Goal: Task Accomplishment & Management: Manage account settings

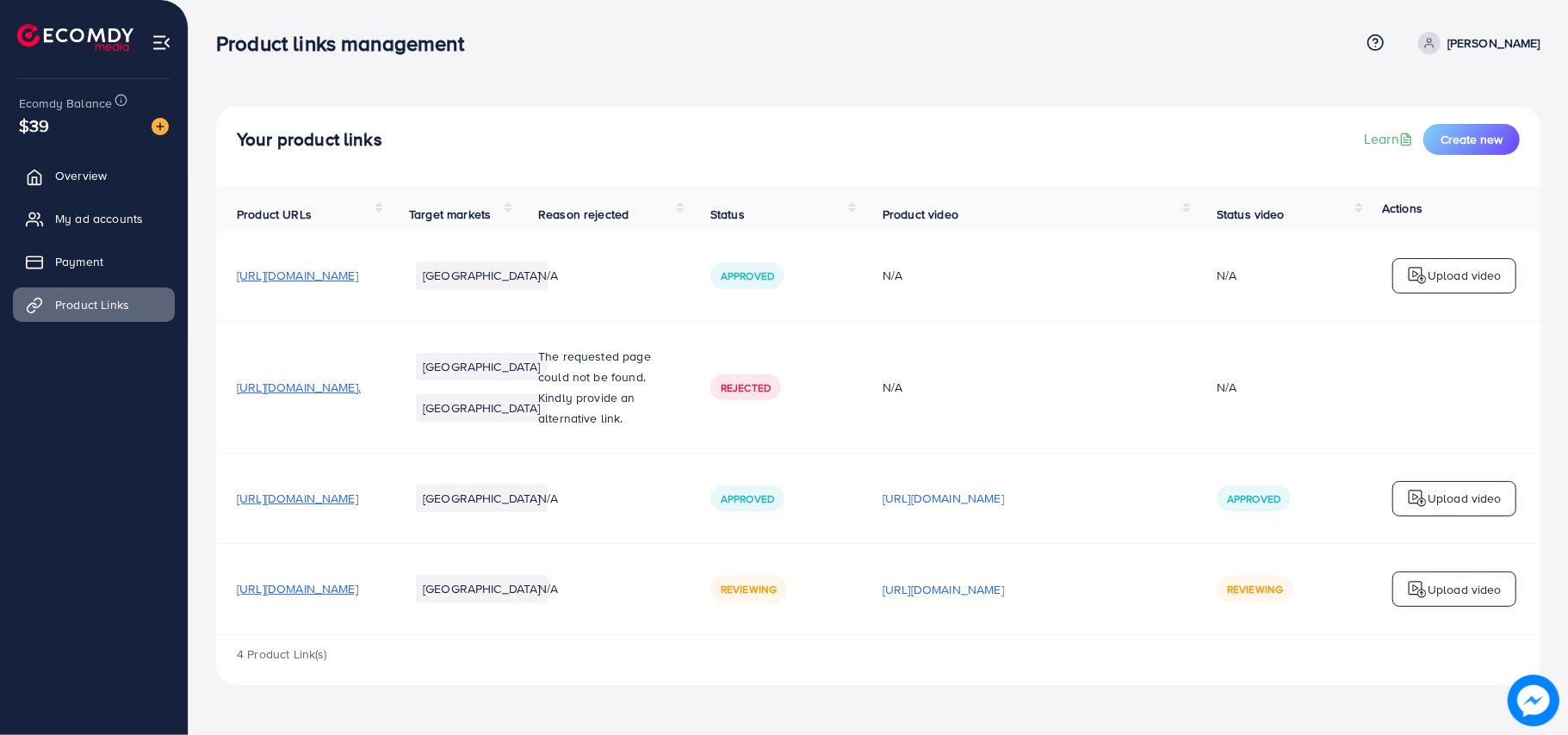
click at [1497, 42] on p "[PERSON_NAME]" at bounding box center [1494, 43] width 93 height 21
click at [1459, 143] on span "Log out" at bounding box center [1437, 141] width 47 height 21
